Goal: Use online tool/utility: Utilize a website feature to perform a specific function

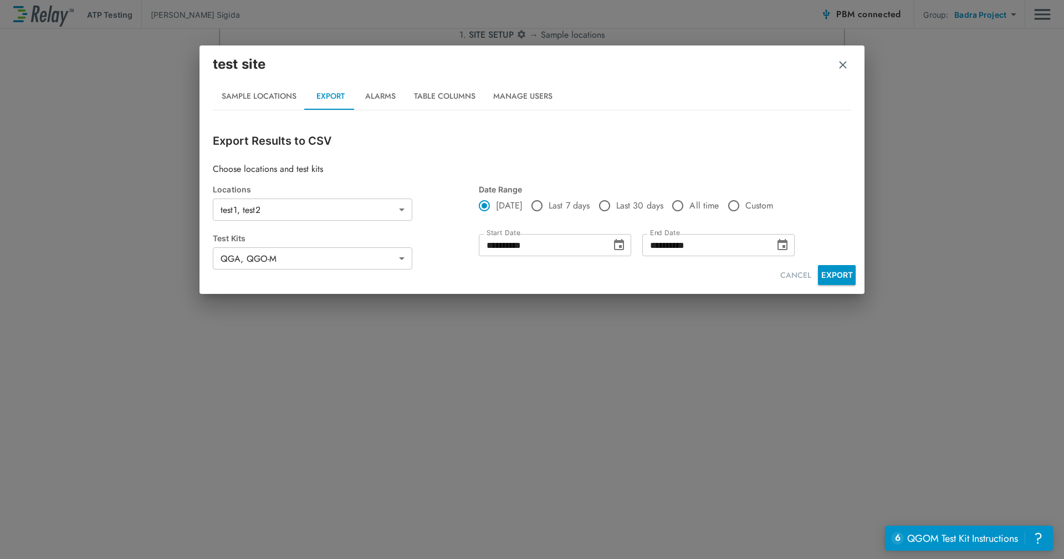
click at [880, 337] on div "**********" at bounding box center [532, 279] width 1064 height 559
click at [789, 278] on button "CANCEL" at bounding box center [796, 275] width 40 height 21
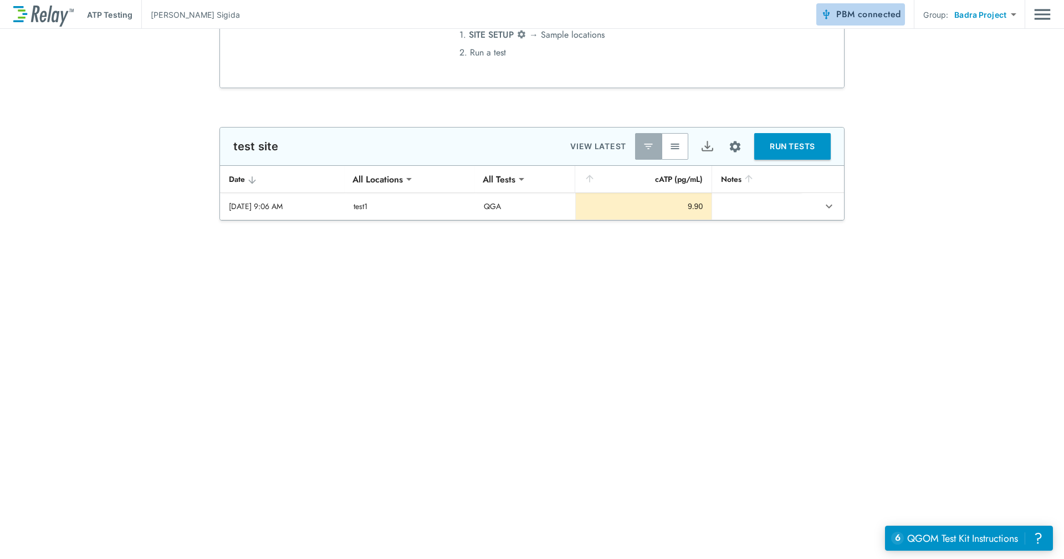
click at [893, 15] on span "connected" at bounding box center [879, 14] width 43 height 13
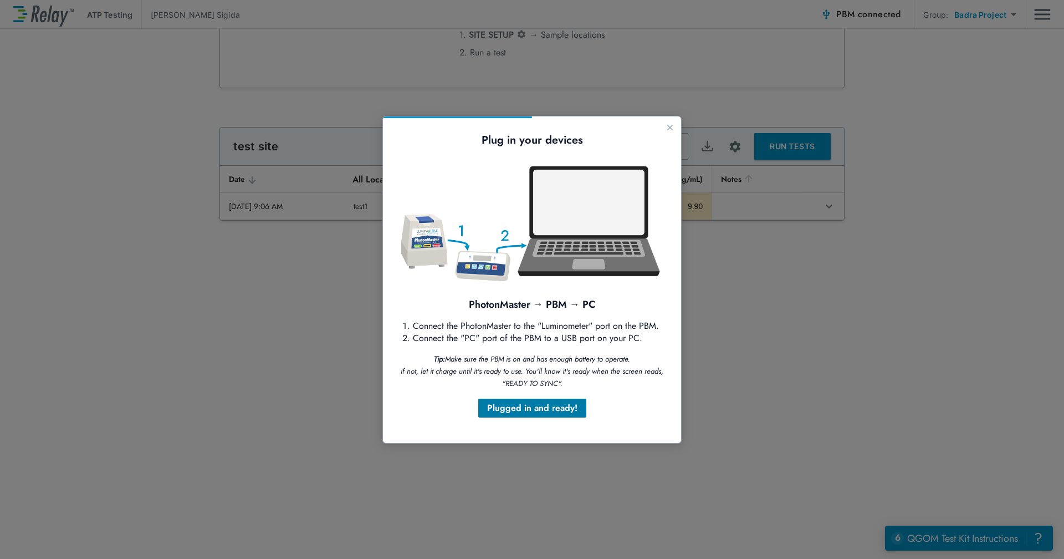
click at [522, 414] on div "Plugged in and ready!" at bounding box center [532, 407] width 90 height 13
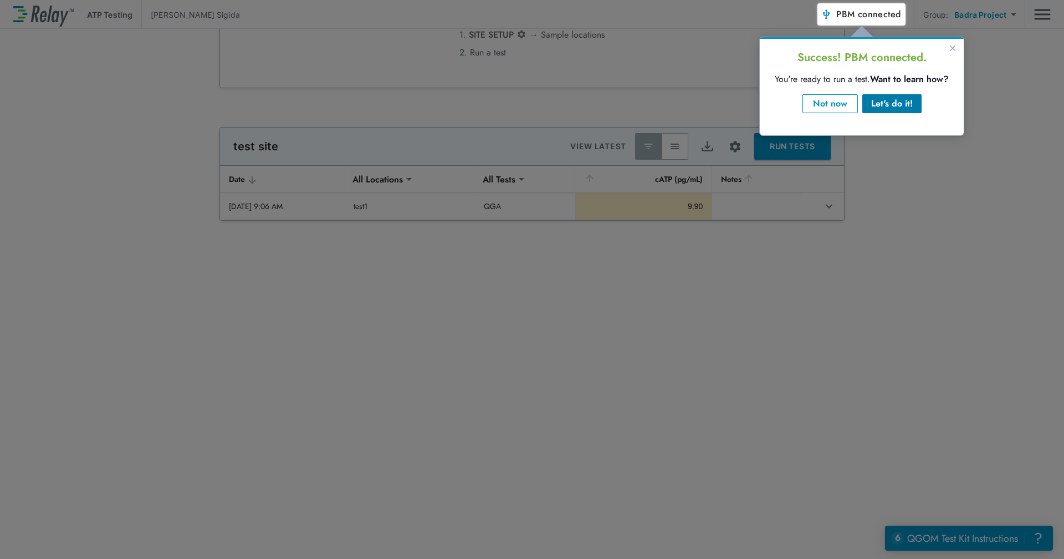
click at [879, 98] on div "Let's do it!" at bounding box center [892, 103] width 42 height 13
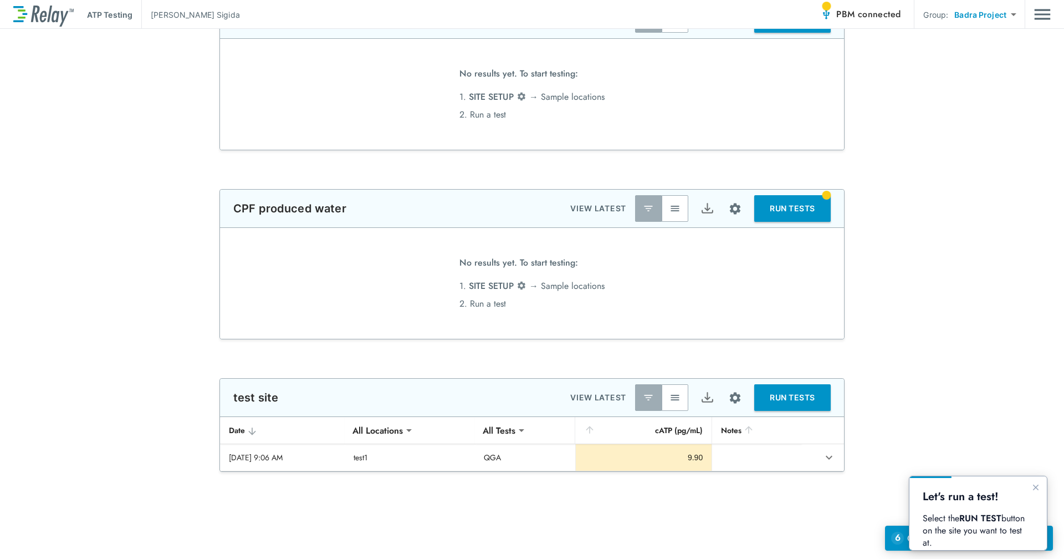
type input "****"
click at [783, 397] on button "RUN TESTS" at bounding box center [792, 397] width 76 height 27
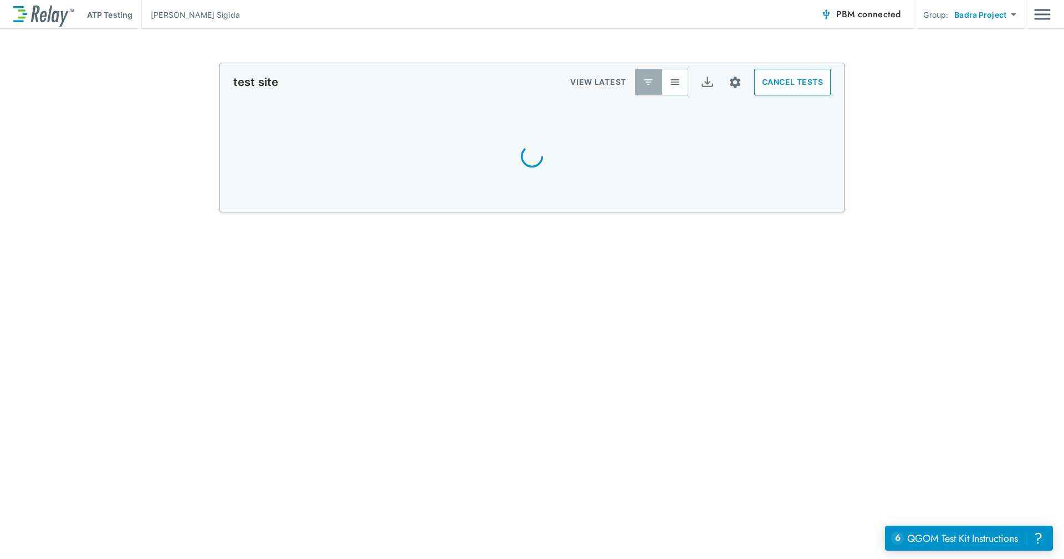
scroll to position [300, 0]
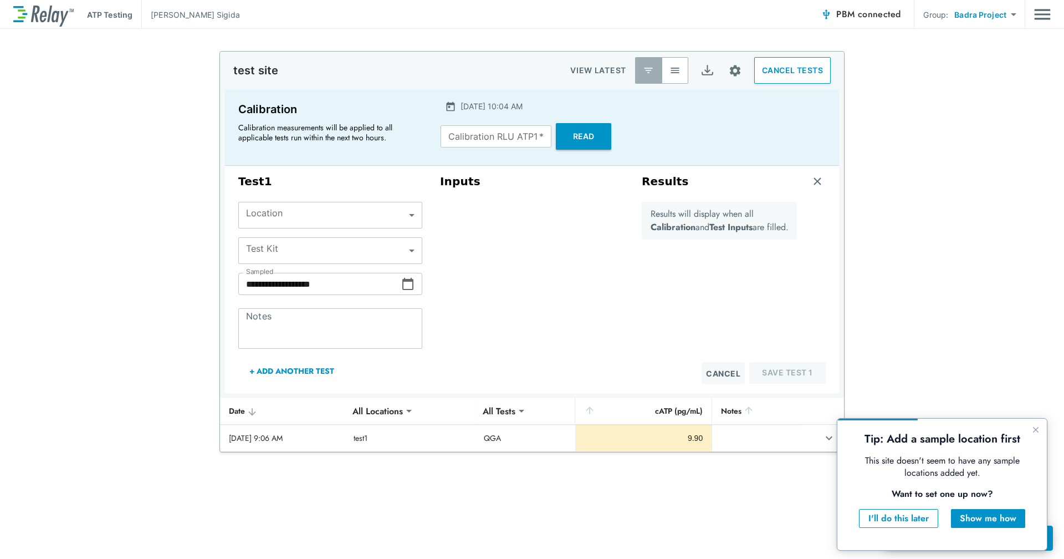
type input "****"
click at [570, 136] on button "Read" at bounding box center [583, 136] width 55 height 27
click at [856, 16] on span "PBM connected" at bounding box center [868, 15] width 64 height 16
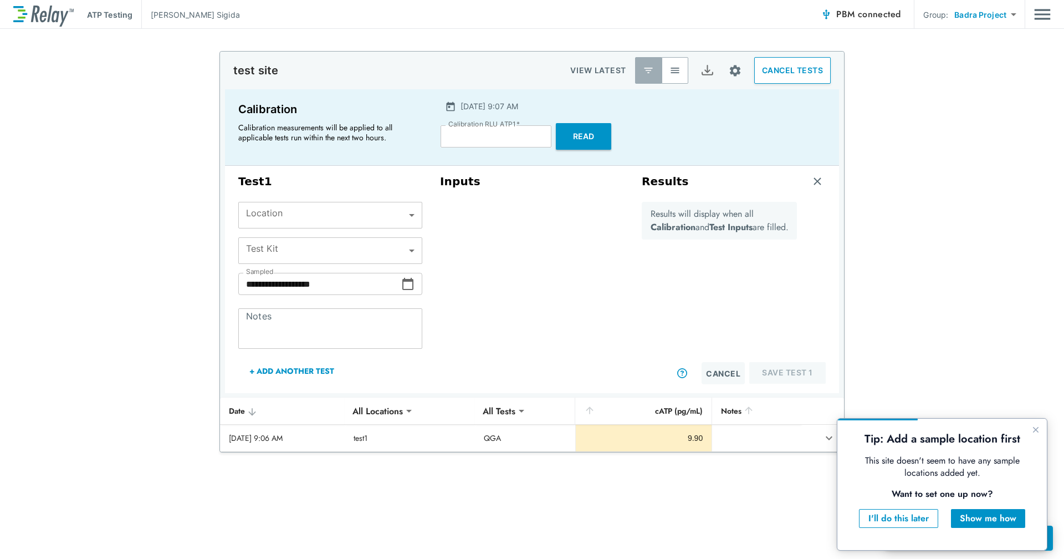
click at [856, 16] on span "PBM connected" at bounding box center [868, 15] width 64 height 16
click at [1032, 432] on icon "Close guide" at bounding box center [1036, 429] width 9 height 9
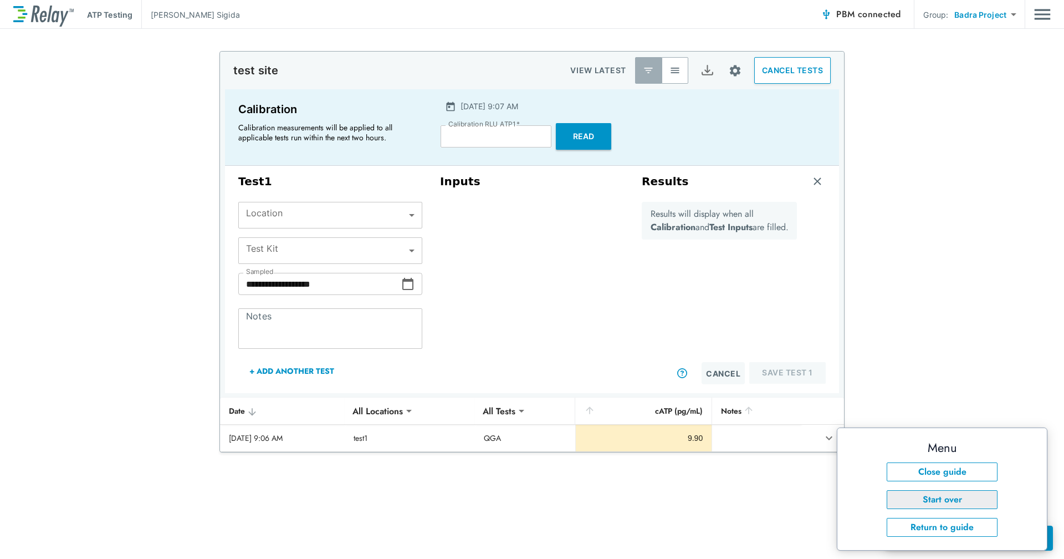
click at [950, 496] on button "Start over" at bounding box center [942, 499] width 111 height 19
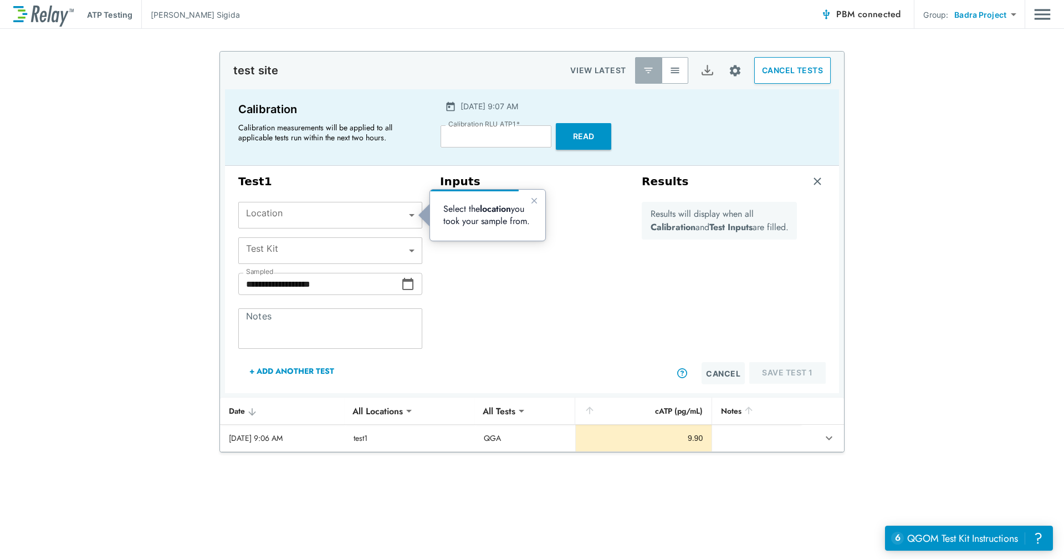
click at [889, 15] on span "connected" at bounding box center [879, 14] width 43 height 13
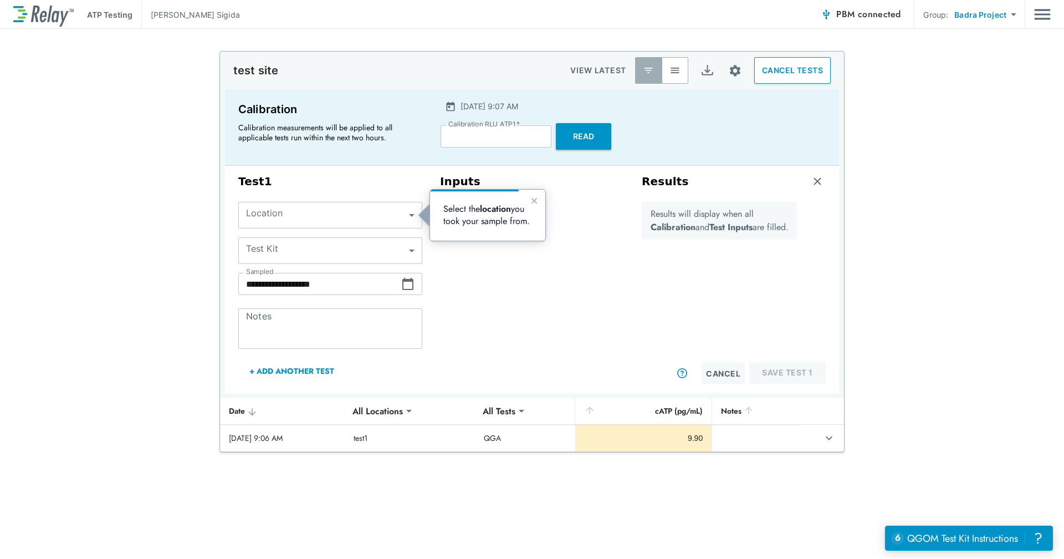
click at [889, 15] on span "connected" at bounding box center [879, 14] width 43 height 13
click at [536, 198] on icon "Close guide" at bounding box center [534, 200] width 9 height 9
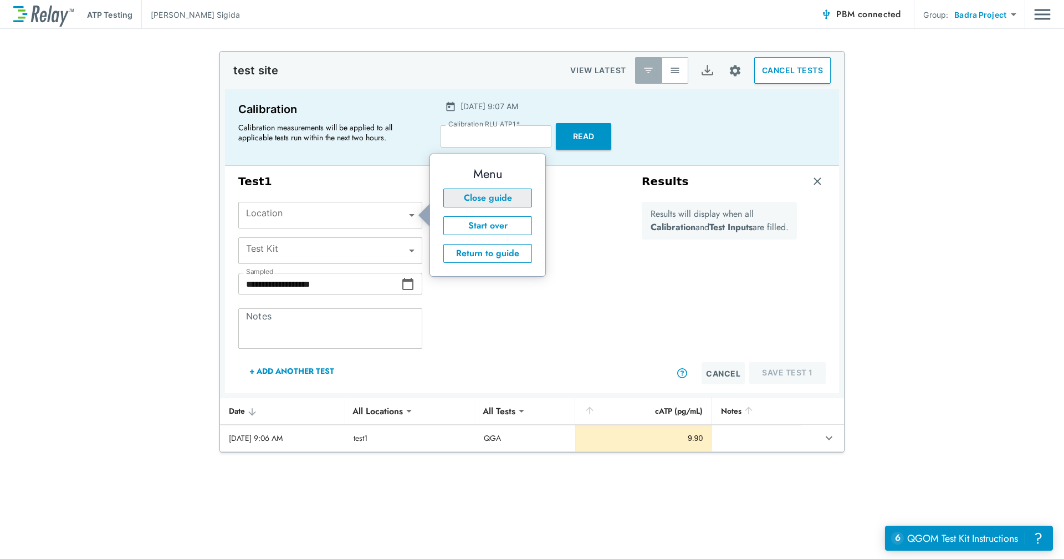
click at [491, 203] on button "Close guide" at bounding box center [487, 197] width 89 height 19
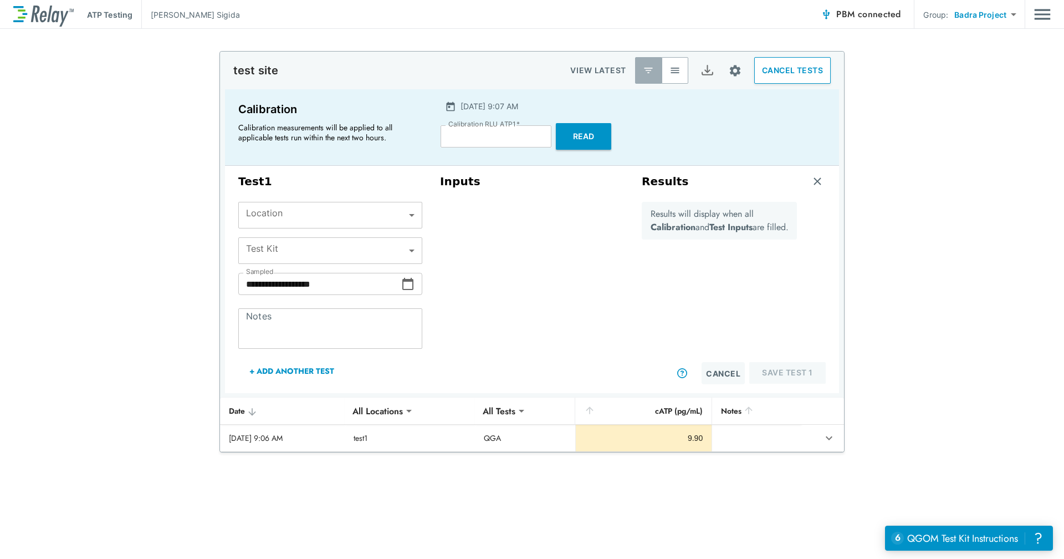
click at [852, 9] on span "PBM connected" at bounding box center [868, 15] width 64 height 16
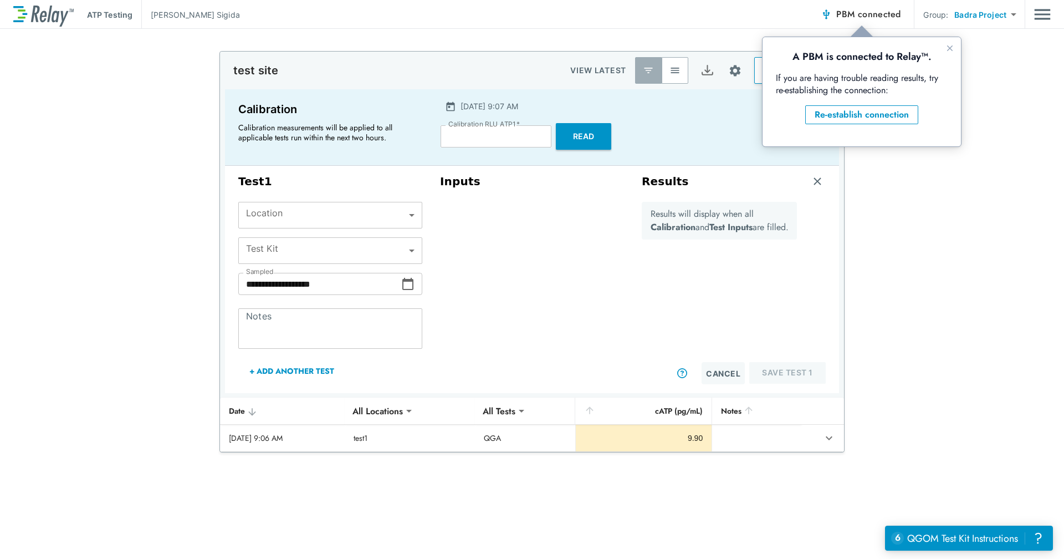
scroll to position [0, 0]
click at [849, 115] on div "Re-establish connection" at bounding box center [862, 114] width 94 height 13
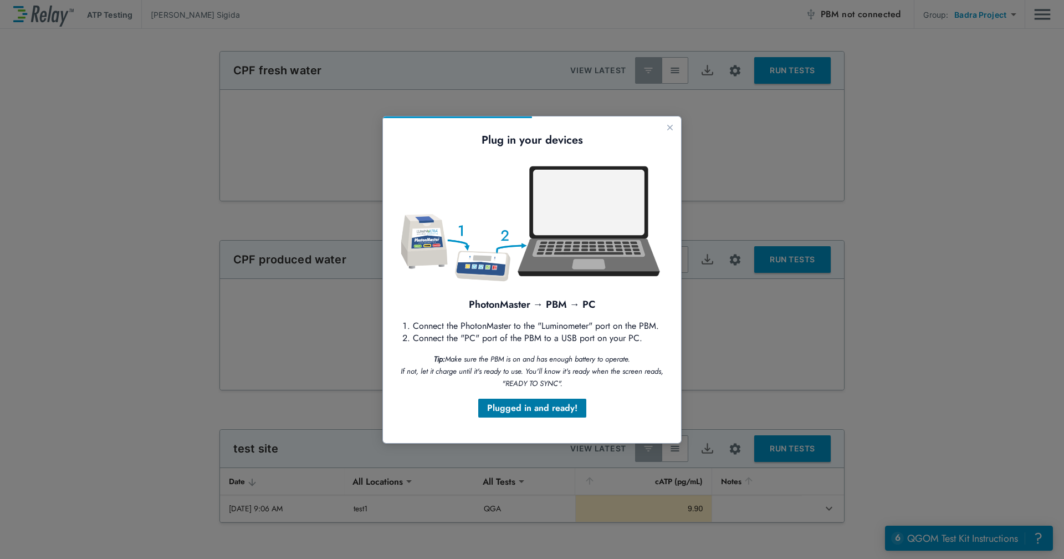
click at [535, 402] on div "Plugged in and ready!" at bounding box center [532, 407] width 90 height 13
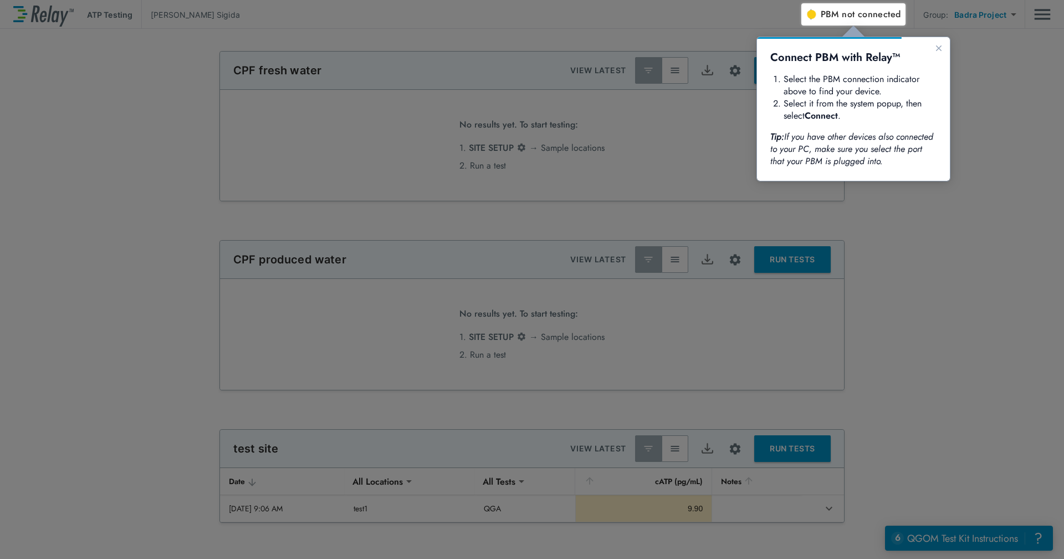
click at [867, 14] on span "not connected" at bounding box center [871, 14] width 59 height 13
type input "****"
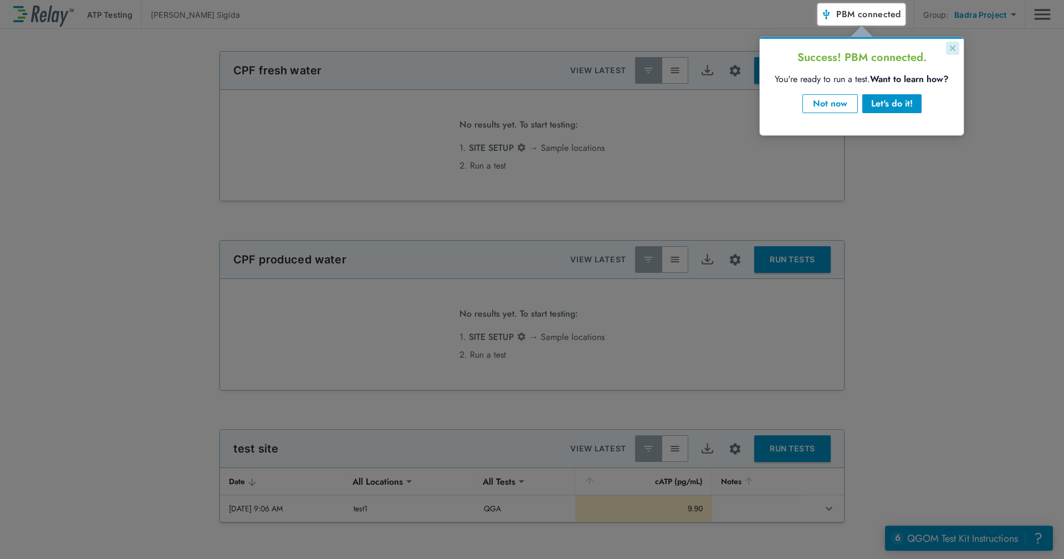
click at [957, 44] on icon "Close guide" at bounding box center [952, 48] width 9 height 9
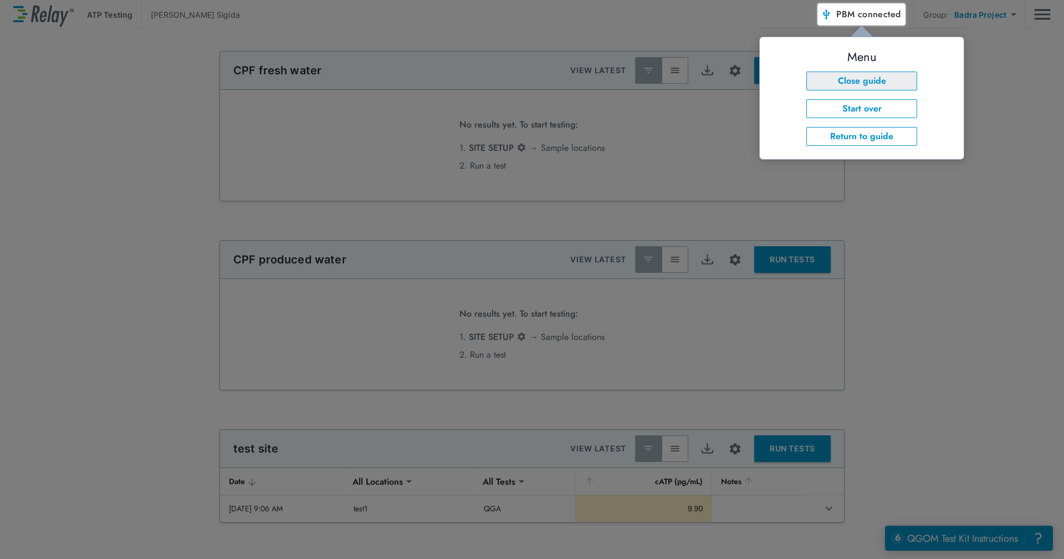
click at [890, 80] on button "Close guide" at bounding box center [862, 81] width 111 height 19
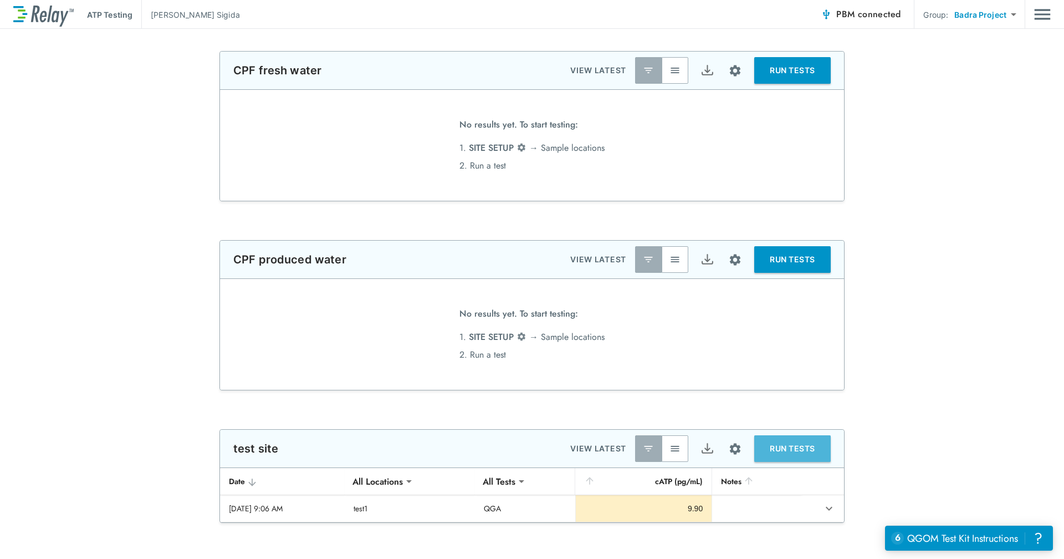
click at [785, 446] on button "RUN TESTS" at bounding box center [792, 448] width 76 height 27
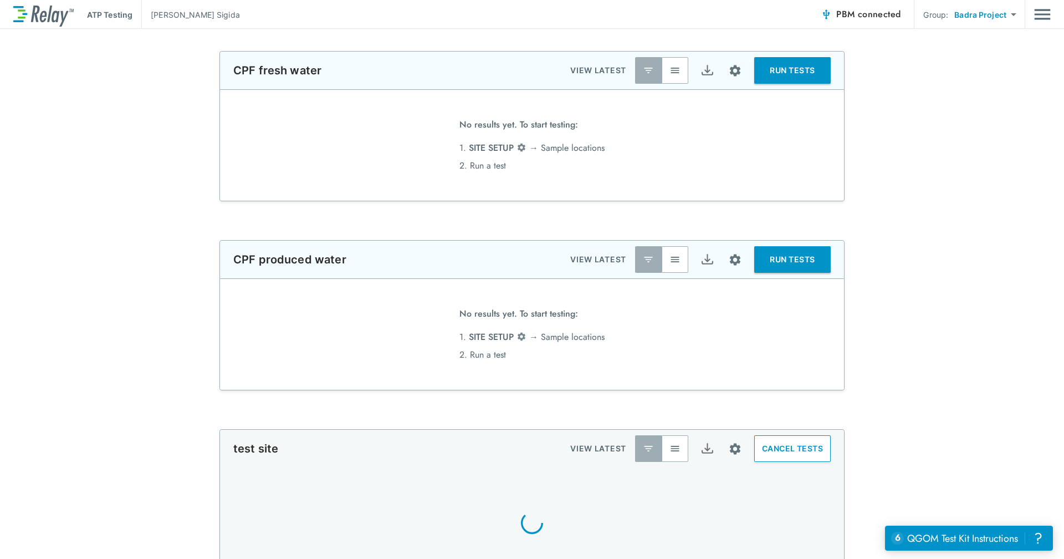
scroll to position [300, 0]
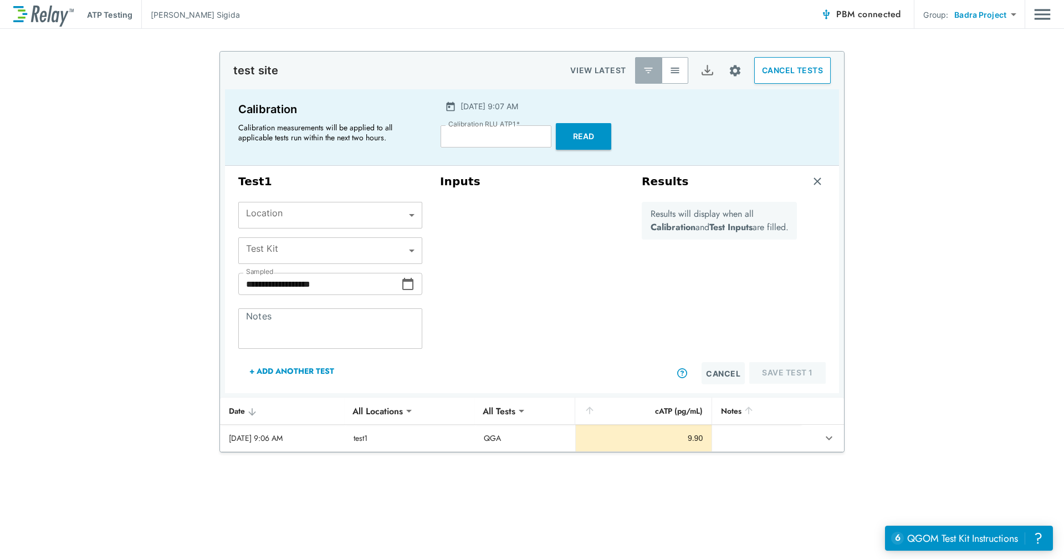
click at [593, 130] on button "Read" at bounding box center [583, 136] width 55 height 27
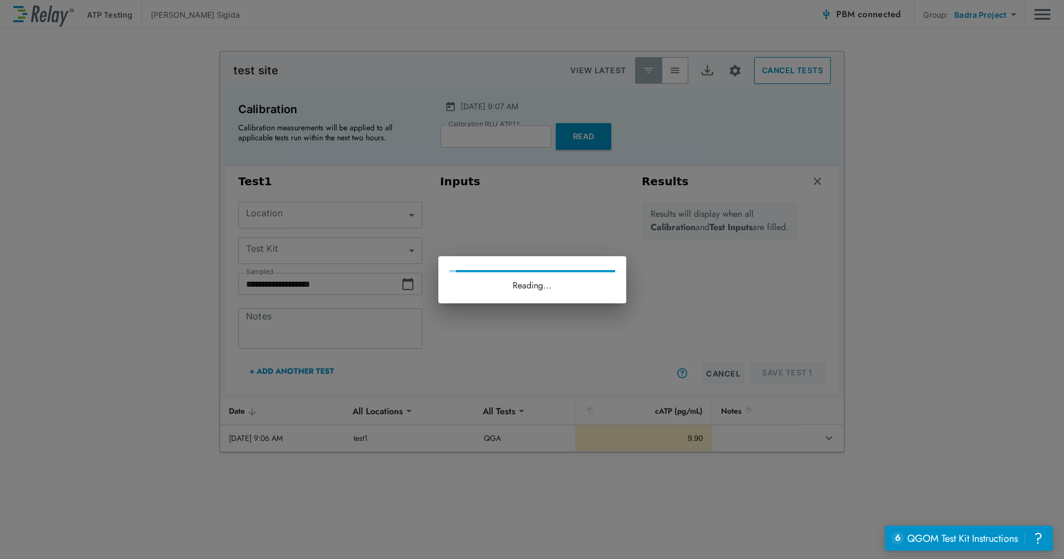
type input "*"
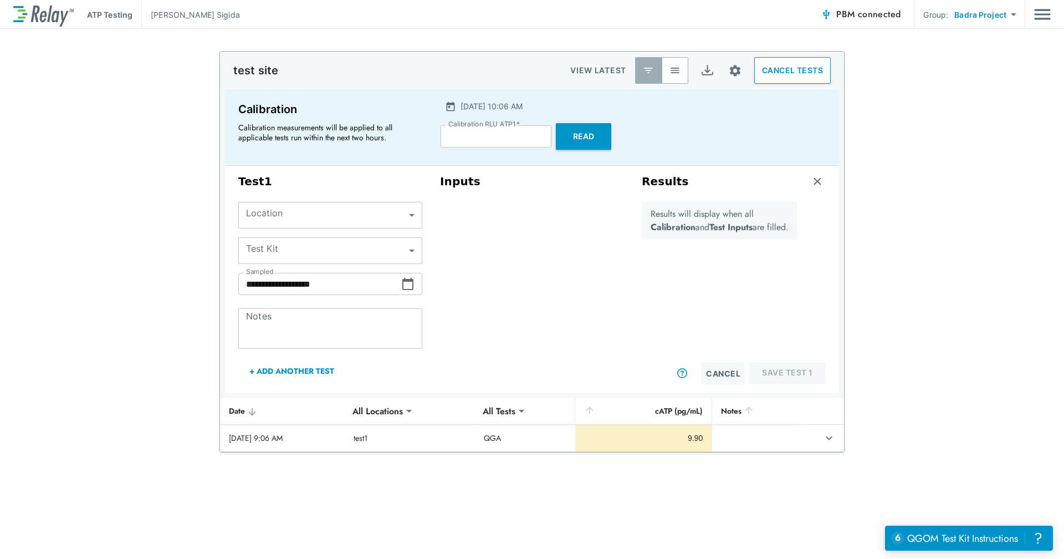
click at [861, 12] on span "connected" at bounding box center [879, 14] width 43 height 13
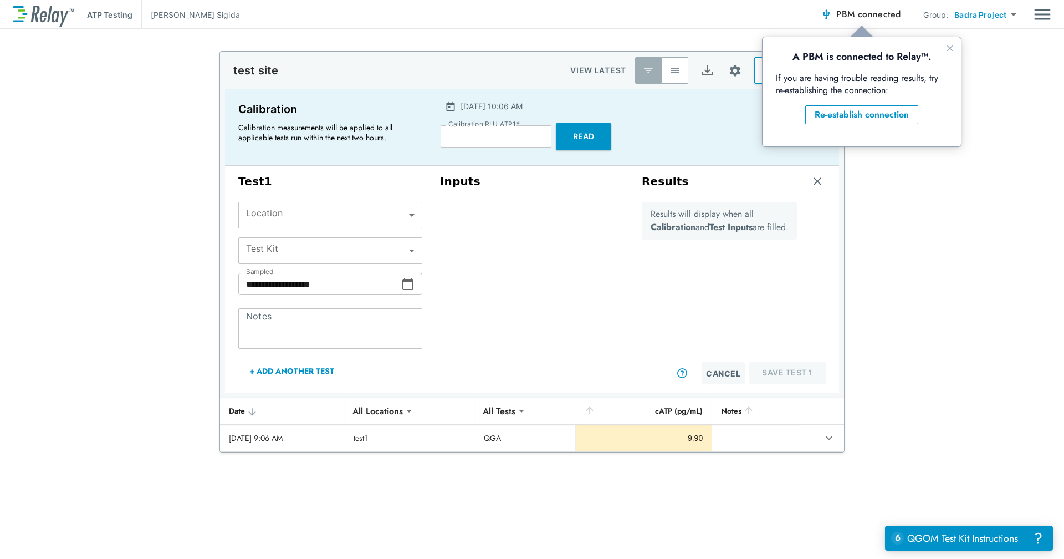
scroll to position [0, 0]
click at [861, 12] on span "connected" at bounding box center [879, 14] width 43 height 13
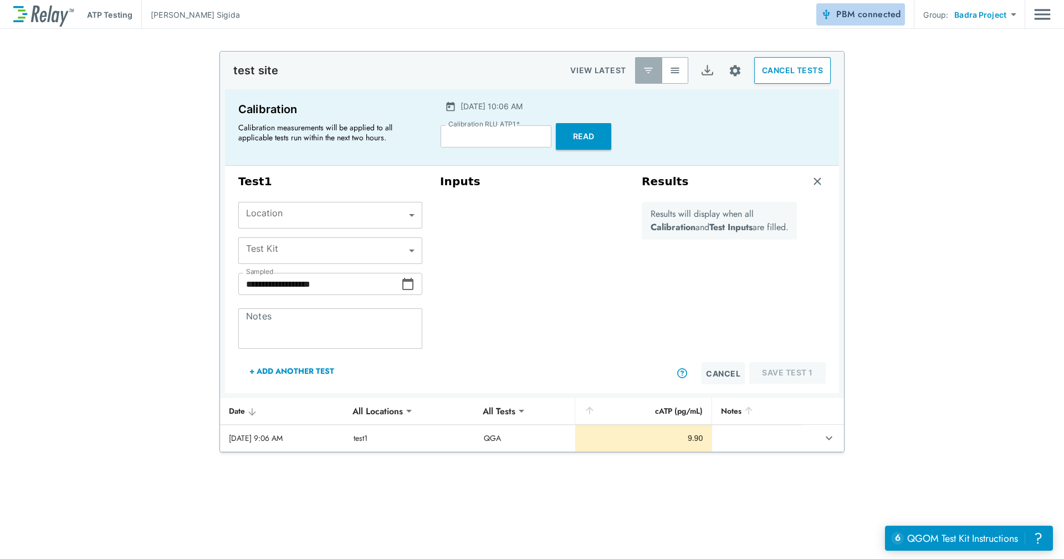
click at [887, 16] on span "connected" at bounding box center [879, 14] width 43 height 13
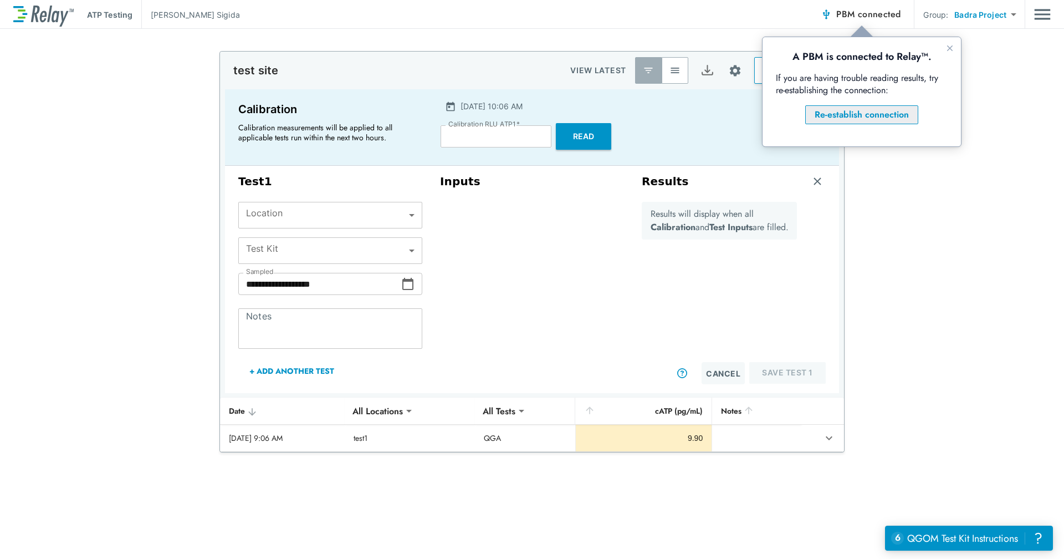
click at [874, 121] on div "Re-establish connection" at bounding box center [862, 114] width 94 height 13
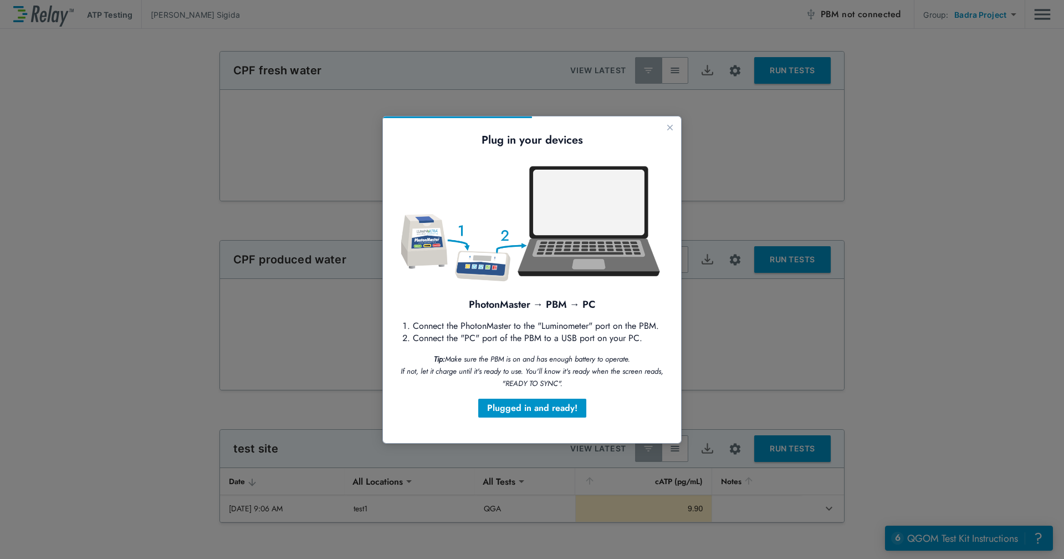
type input "*"
click at [726, 161] on div at bounding box center [532, 279] width 1064 height 559
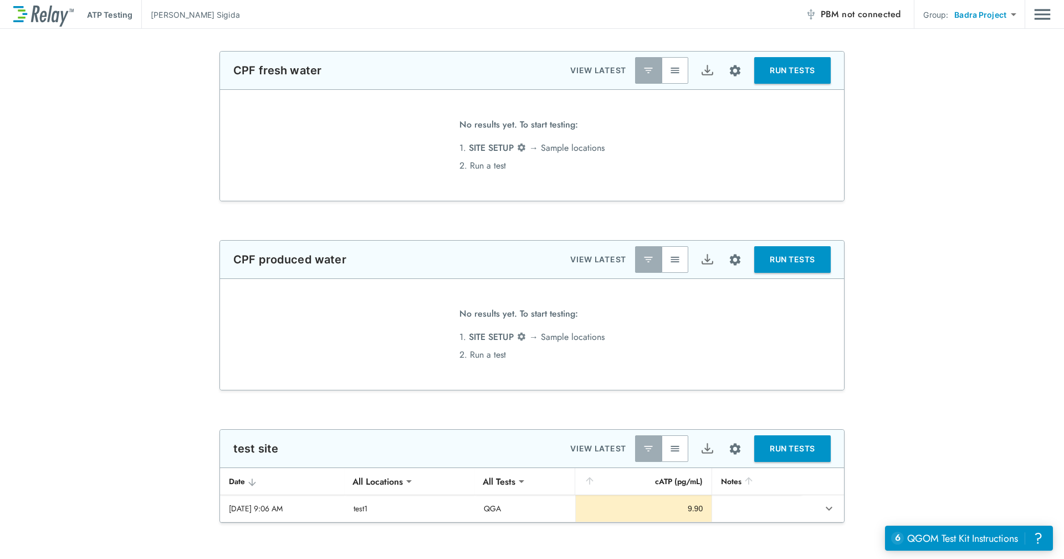
click at [805, 78] on button "RUN TESTS" at bounding box center [792, 70] width 76 height 27
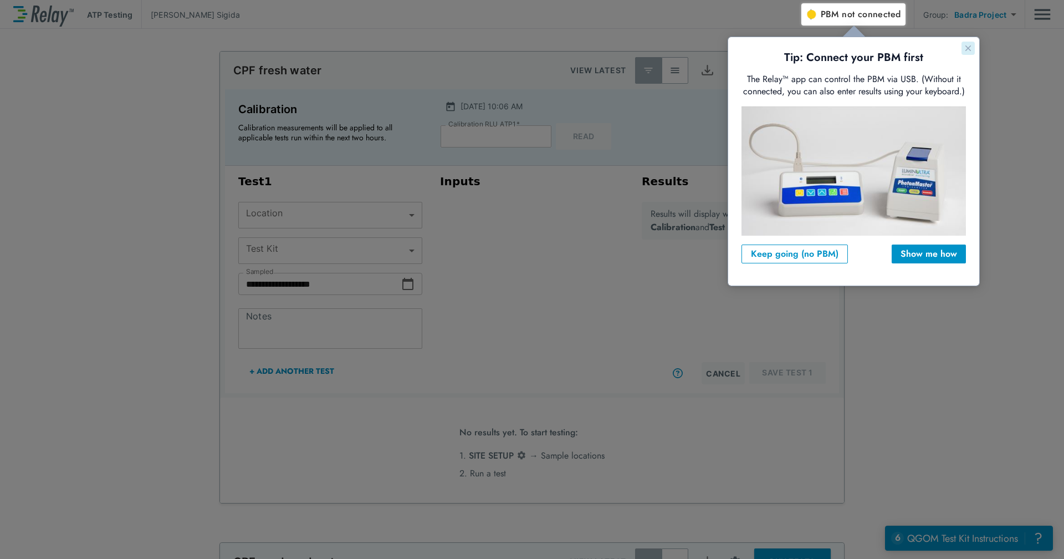
click at [967, 44] on icon "Close guide" at bounding box center [968, 48] width 9 height 9
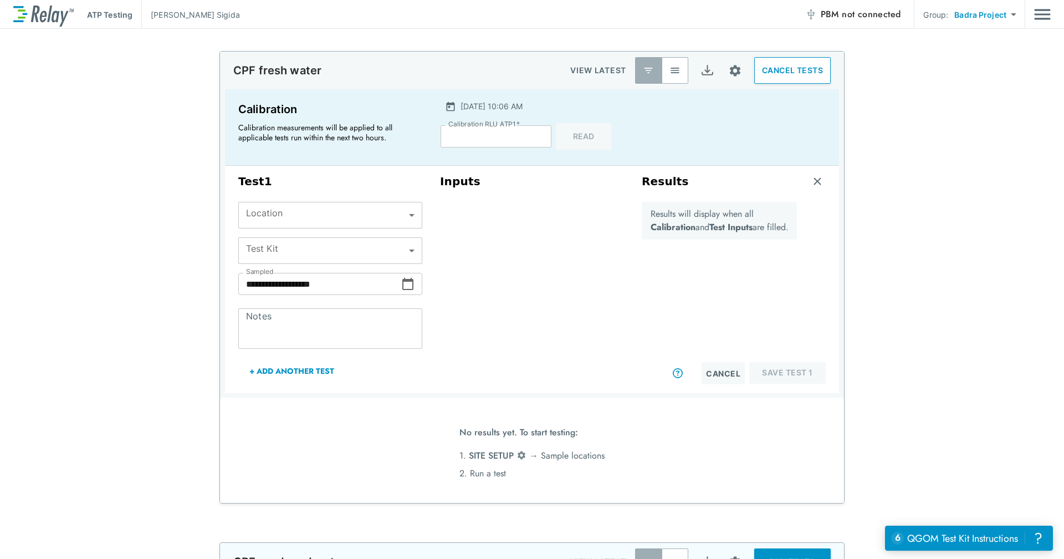
click at [402, 210] on body "**********" at bounding box center [532, 279] width 1064 height 559
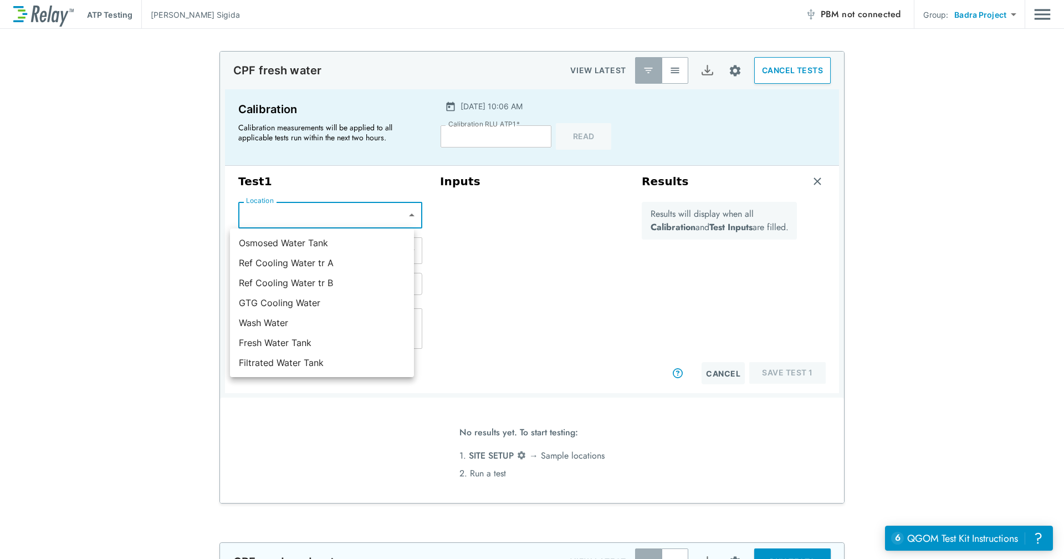
click at [500, 208] on div at bounding box center [532, 279] width 1064 height 559
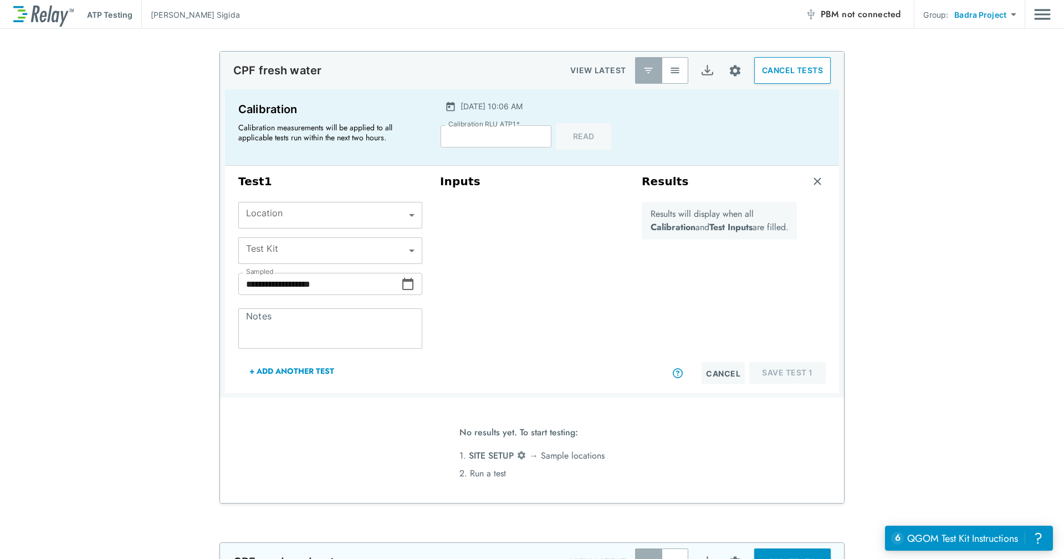
click at [576, 127] on div "Calibration RLU ATP1   * * Calibration RLU ATP1   * Read" at bounding box center [532, 136] width 182 height 27
click at [989, 368] on div "**********" at bounding box center [532, 277] width 1064 height 452
click at [809, 300] on div at bounding box center [816, 282] width 20 height 160
